Goal: Transaction & Acquisition: Obtain resource

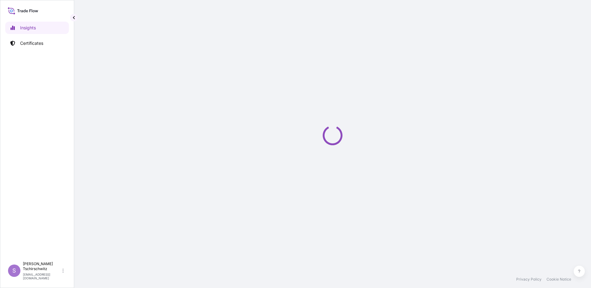
select select "2025"
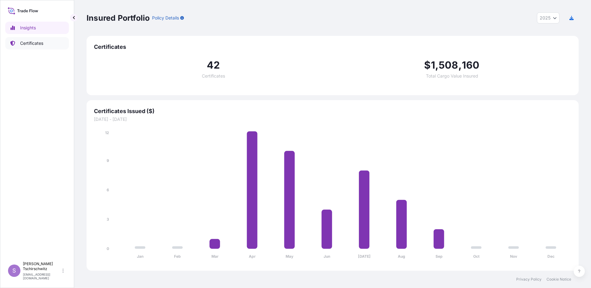
click at [32, 43] on p "Certificates" at bounding box center [31, 43] width 23 height 6
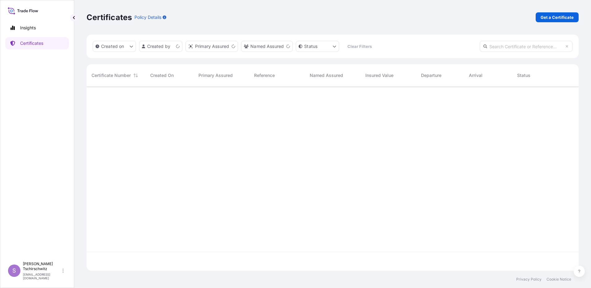
scroll to position [183, 487]
click at [565, 17] on p "Get a Certificate" at bounding box center [556, 17] width 33 height 6
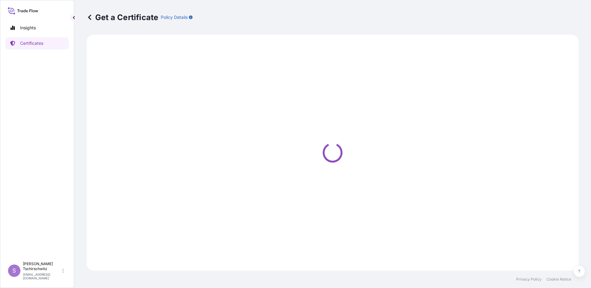
select select "Sea"
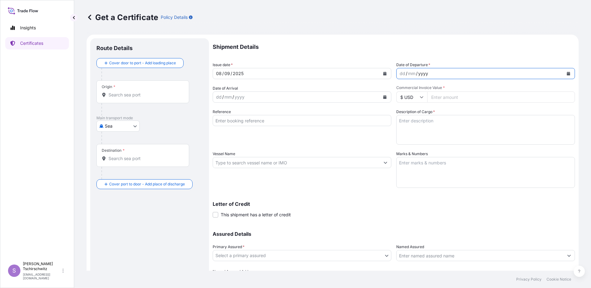
click at [420, 72] on div "yyyy" at bounding box center [422, 73] width 11 height 7
click at [565, 73] on button "Calendar" at bounding box center [568, 74] width 10 height 10
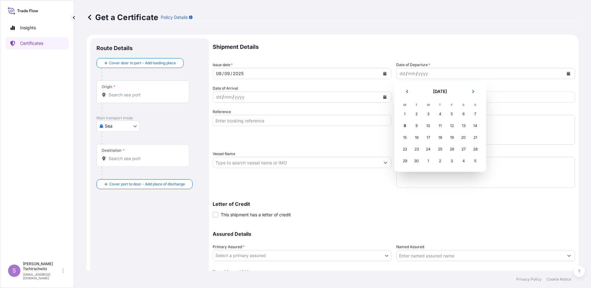
click at [405, 113] on div "1" at bounding box center [404, 113] width 11 height 11
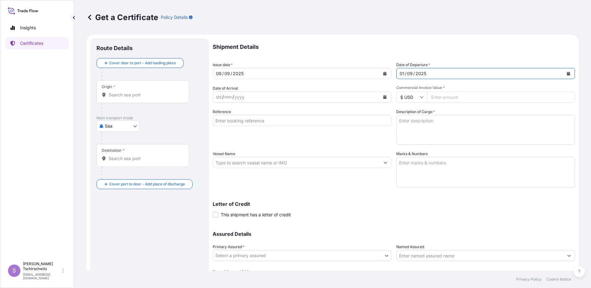
click at [420, 95] on icon at bounding box center [422, 97] width 4 height 4
click at [410, 112] on div "€ EUR" at bounding box center [409, 114] width 26 height 12
type input "€ EUR"
click at [437, 98] on input "Commercial Invoice Value *" at bounding box center [501, 96] width 148 height 11
type input "61000.00"
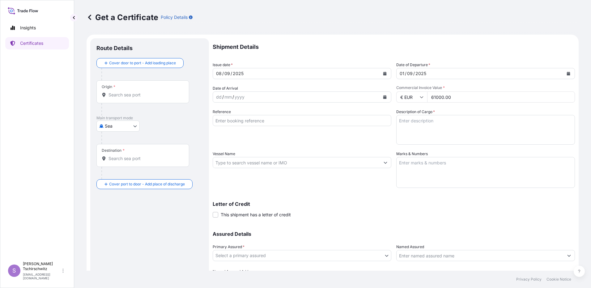
click at [235, 122] on input "Reference" at bounding box center [302, 120] width 179 height 11
type input "DSR008321"
click at [244, 136] on div "Reference DSR008321" at bounding box center [302, 127] width 179 height 36
click at [434, 119] on textarea "Description of Cargo *" at bounding box center [485, 130] width 179 height 30
type textarea "Aluminium Oxide SO 143 packed in 1,0mt Big Bags"
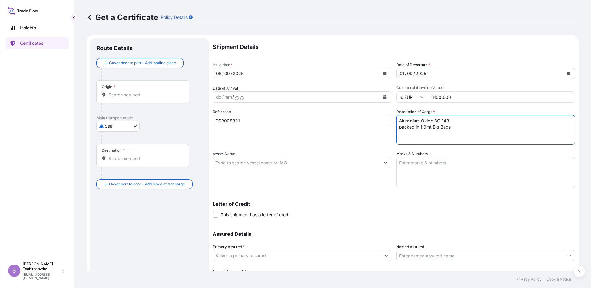
click at [430, 164] on textarea "Marks & Numbers" at bounding box center [485, 172] width 179 height 31
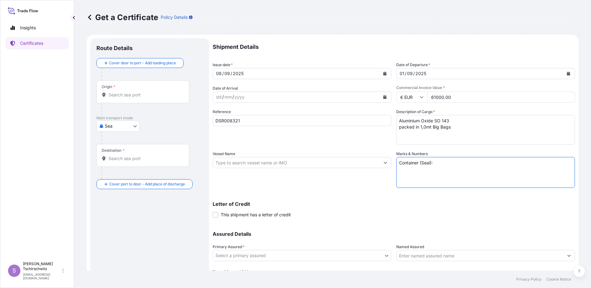
click at [401, 173] on textarea "Container (Seal):" at bounding box center [485, 172] width 179 height 31
paste textarea "CSLU 145 821-7 (012553) CBHU 436 049-7 (012552) FTAU 193 624-7 (012562) OOLU 09…"
drag, startPoint x: 438, startPoint y: 166, endPoint x: 442, endPoint y: 175, distance: 10.5
click at [443, 175] on textarea "Container (Seal):" at bounding box center [485, 172] width 179 height 31
paste textarea "CSLU 145 821-7 (012553) CBHU 436 049-7 (012552) FTAU 193 624-7 (012562) OOLU 09…"
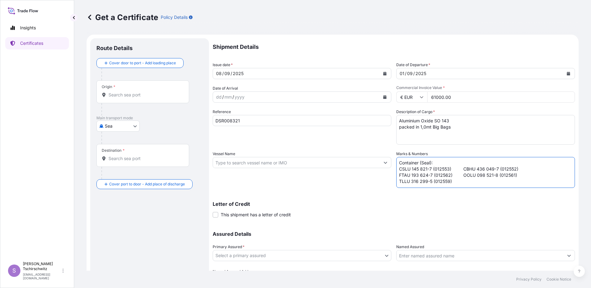
scroll to position [2, 0]
click at [461, 165] on textarea "Container (Seal): CSLU 145 821-7 (012553) CBHU 436 049-7 (012552) FTAU 193 624-…" at bounding box center [485, 172] width 179 height 31
click at [459, 178] on textarea "Container (Seal): CSLU 145 821-7 (012553) CBHU 436 049-7 (012552) FTAU 193 624-…" at bounding box center [485, 172] width 179 height 31
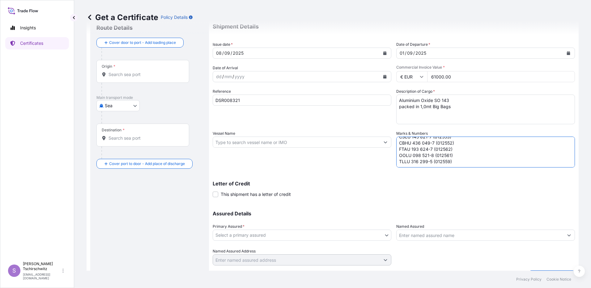
scroll to position [31, 0]
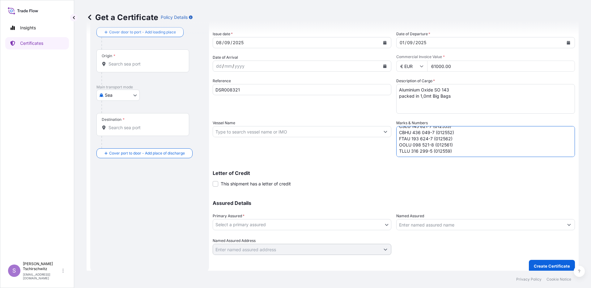
click at [402, 152] on textarea "Container (Seal): CSLU 145 821-7 (012553) CBHU 436 049-7 (012552) FTAU 193 624-…" at bounding box center [485, 141] width 179 height 31
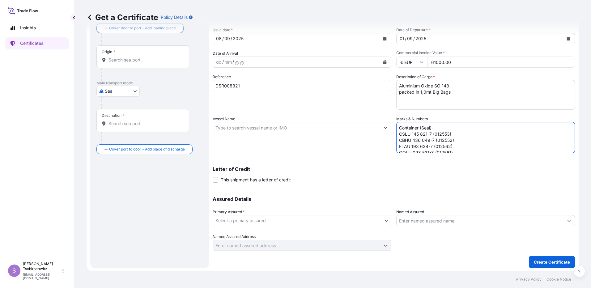
scroll to position [36, 0]
type textarea "Container (Seal): CSLU 145 821-7 (012553) CBHU 436 049-7 (012552) FTAU 193 624-…"
click at [234, 219] on body "Insights Certificates S Sabine Tschirschwitz s.tschirschwitz@aos-stade.de Get a…" at bounding box center [295, 144] width 591 height 288
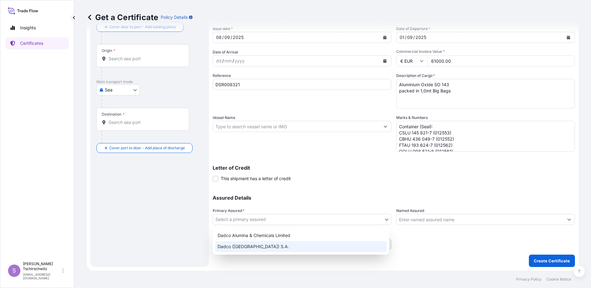
click at [231, 245] on div "Dadco (Suisse) S.A." at bounding box center [300, 246] width 171 height 11
select select "31830"
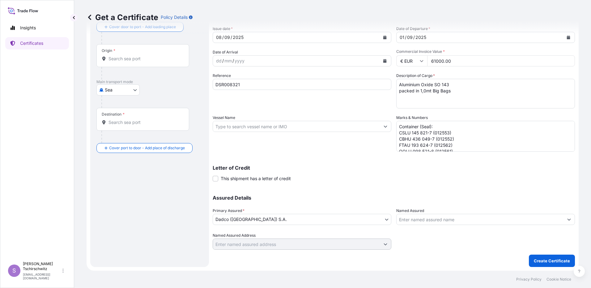
drag, startPoint x: 145, startPoint y: 62, endPoint x: 145, endPoint y: 57, distance: 5.6
click at [145, 61] on div "Origin *" at bounding box center [142, 55] width 93 height 23
click at [145, 61] on input "Origin *" at bounding box center [144, 59] width 73 height 6
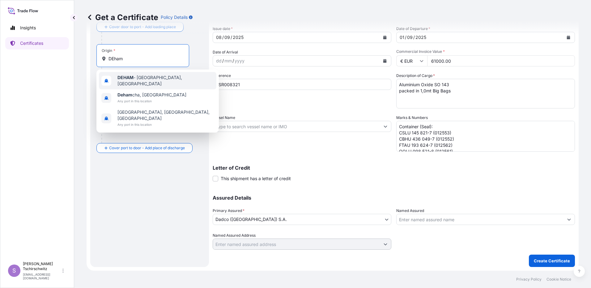
click at [128, 76] on div "DEHAM - Hamburg, Germany" at bounding box center [157, 80] width 117 height 17
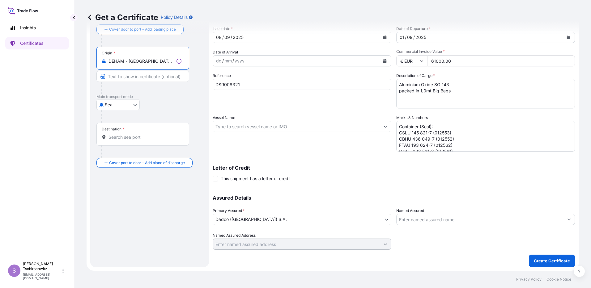
type input "DEHAM - Hamburg, Germany"
click at [119, 139] on input "Destination *" at bounding box center [144, 137] width 73 height 6
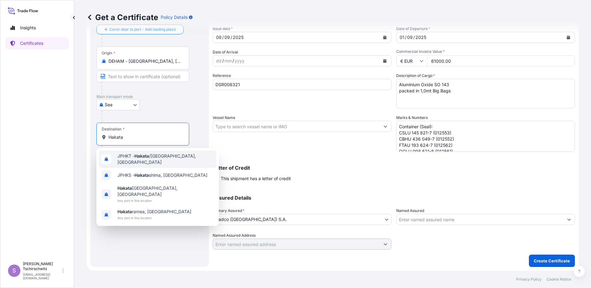
click at [191, 158] on div "JPHKT - Hakata /Fukuoka, Japan" at bounding box center [157, 158] width 117 height 17
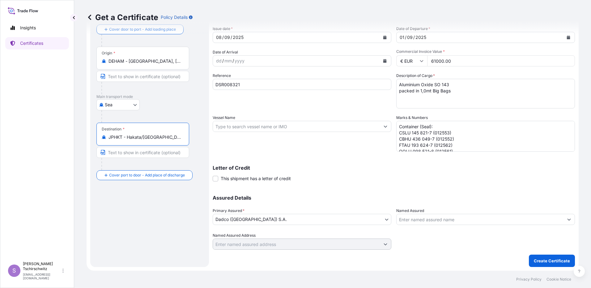
type input "JPHKT - Hakata/Fukuoka, Japan"
click at [231, 129] on input "Vessel Name" at bounding box center [296, 126] width 167 height 11
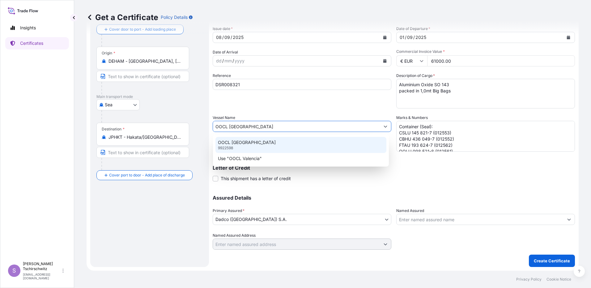
click at [245, 142] on p "OOCL VALENCIA" at bounding box center [247, 142] width 58 height 6
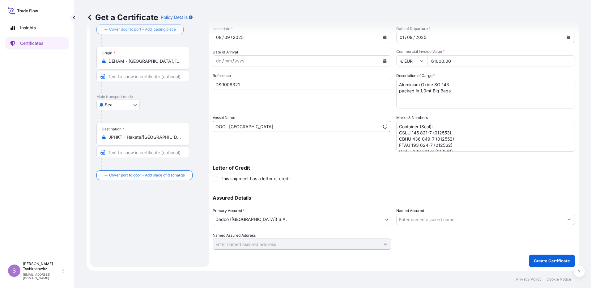
type input "OOCL VALENCIA"
click at [323, 154] on div "Shipment Details Issue date * 08 / 09 / 2025 Date of Departure * 01 / 09 / 2025…" at bounding box center [394, 125] width 362 height 247
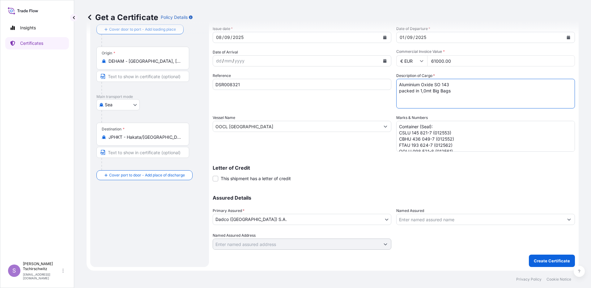
click at [397, 84] on textarea "Aluminium Oxide SO 143 packed in 1,0mt Big Bags" at bounding box center [485, 94] width 179 height 30
click at [484, 85] on textarea "100mt Aluminium Oxide SO 143 packed in 1,0mt Big Bags" at bounding box center [485, 94] width 179 height 30
type textarea "100mt Aluminium Oxide SO 143 packed in 1,0mt Big Bags"
click at [549, 262] on p "Create Certificate" at bounding box center [552, 261] width 36 height 6
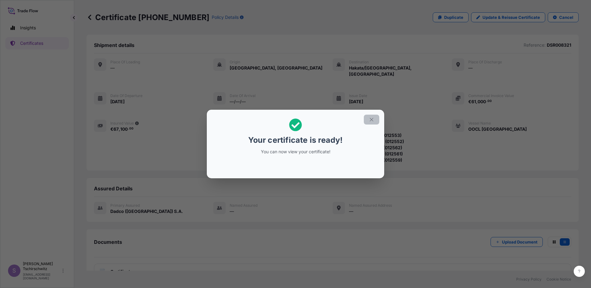
click at [372, 119] on icon "button" at bounding box center [372, 120] width 6 height 6
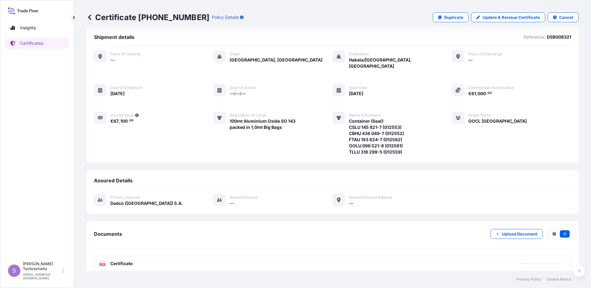
scroll to position [10, 0]
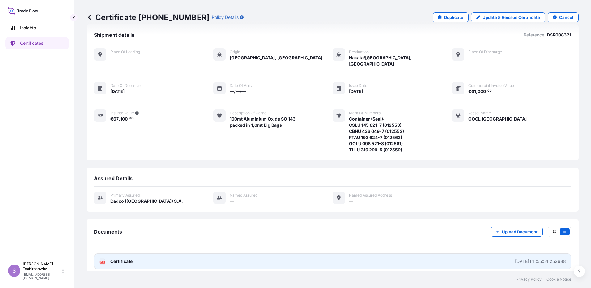
click at [112, 258] on span "Certificate" at bounding box center [121, 261] width 22 height 6
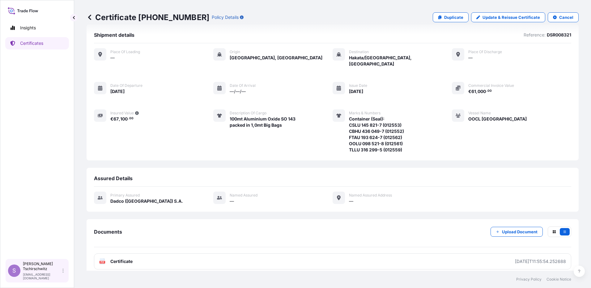
click at [24, 273] on p "s.tschirschwitz@aos-stade.de" at bounding box center [42, 275] width 38 height 7
